Goal: Task Accomplishment & Management: Manage account settings

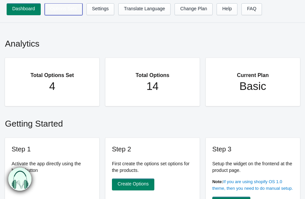
click at [61, 5] on link "Options Sets" at bounding box center [64, 9] width 38 height 12
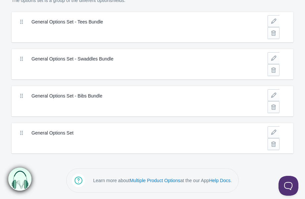
scroll to position [19, 0]
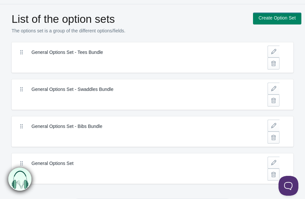
click at [181, 53] on label "General Options Set - Tees Bundle" at bounding box center [132, 52] width 202 height 7
click at [20, 50] on icon at bounding box center [21, 52] width 7 height 7
click at [102, 51] on label "General Options Set - Tees Bundle" at bounding box center [132, 52] width 202 height 7
click at [274, 52] on link at bounding box center [273, 52] width 12 height 12
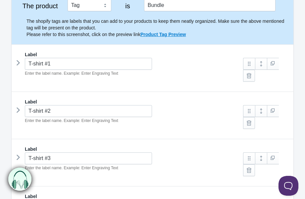
scroll to position [107, 0]
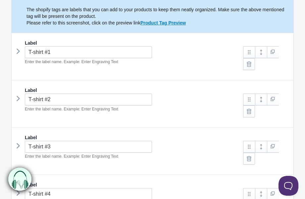
click at [294, 21] on section "General Options Set - Tees Bundle The product Tag Vendor Type URL Handle All Pr…" at bounding box center [152, 105] width 295 height 298
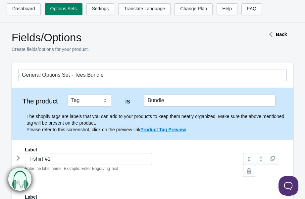
click at [265, 31] on div "Back" at bounding box center [276, 34] width 47 height 7
click at [278, 33] on strong "Back" at bounding box center [281, 34] width 11 height 5
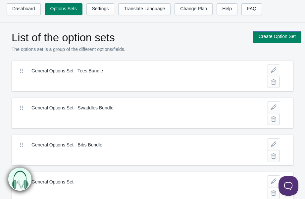
click at [175, 35] on h1 "List of the option sets" at bounding box center [129, 37] width 235 height 13
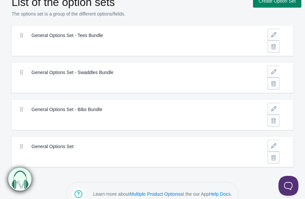
scroll to position [49, 0]
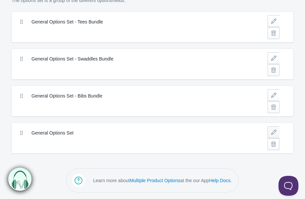
click at [278, 132] on link at bounding box center [273, 132] width 12 height 12
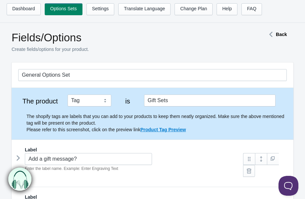
click at [262, 33] on div "Back" at bounding box center [276, 34] width 47 height 7
click at [247, 13] on link "FAQ" at bounding box center [251, 9] width 21 height 12
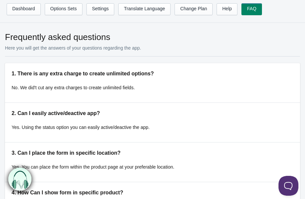
click at [220, 84] on p "No. We did't cut any extra charges to create unlimited fields." at bounding box center [152, 87] width 281 height 7
click at [67, 22] on nav "Dashboard Options Sets Settings Translate Language Change Plan Help FAQ Hook te…" at bounding box center [152, 11] width 305 height 23
click at [148, 85] on p "No. We did't cut any extra charges to create unlimited fields." at bounding box center [152, 87] width 281 height 7
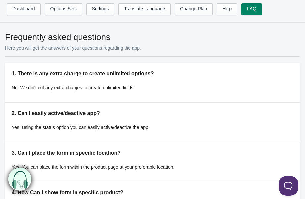
click at [155, 80] on div "1. There is any extra charge to create unlimited options? No. We did't cut any …" at bounding box center [152, 83] width 281 height 26
click at [154, 79] on div "1. There is any extra charge to create unlimited options? No. We did't cut any …" at bounding box center [152, 83] width 281 height 26
click at [41, 13] on ul "Dashboard Options Sets Settings Translate Language Change Plan Help FAQ Hook te…" at bounding box center [159, 11] width 305 height 16
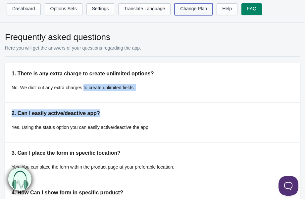
click at [179, 10] on link "Change Plan" at bounding box center [193, 9] width 38 height 12
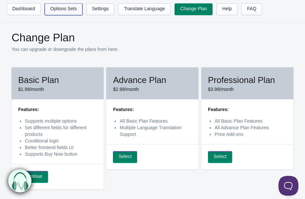
click at [65, 9] on link "Options Sets" at bounding box center [64, 9] width 38 height 12
